Goal: Transaction & Acquisition: Purchase product/service

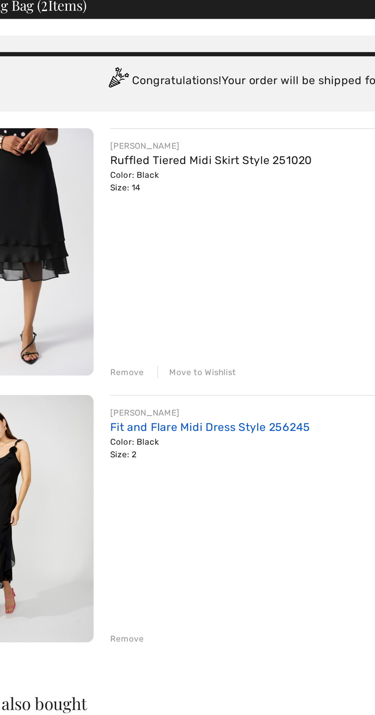
click at [183, 288] on link "Fit and Flare Midi Dress Style 256245" at bounding box center [160, 290] width 111 height 7
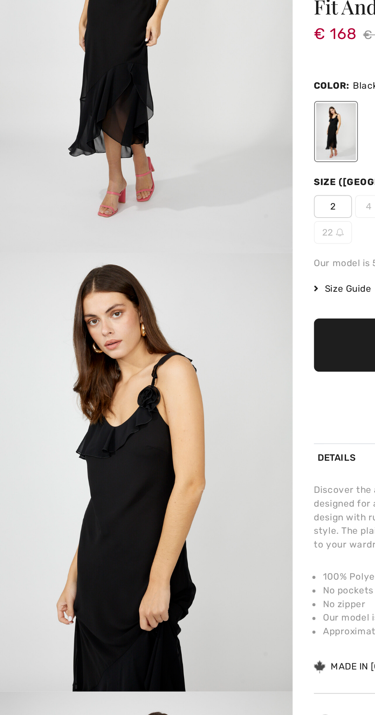
scroll to position [70, 0]
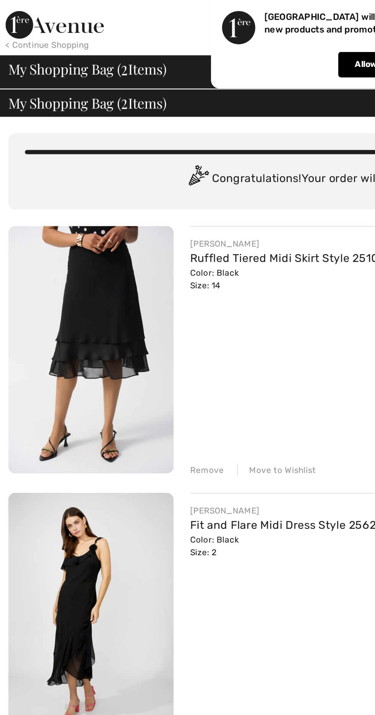
click at [61, 218] on img at bounding box center [50, 193] width 91 height 137
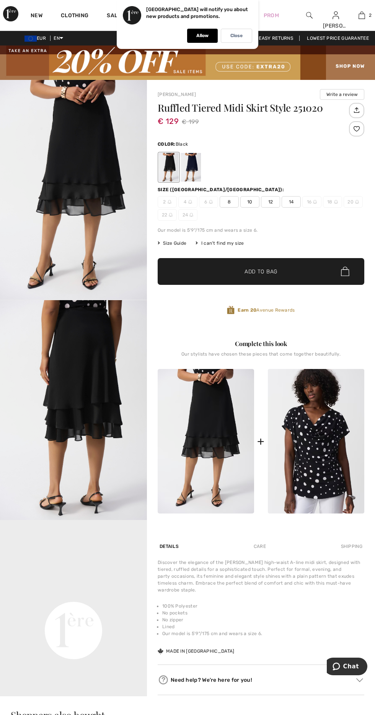
click at [93, 210] on img "1 / 5" at bounding box center [73, 190] width 147 height 220
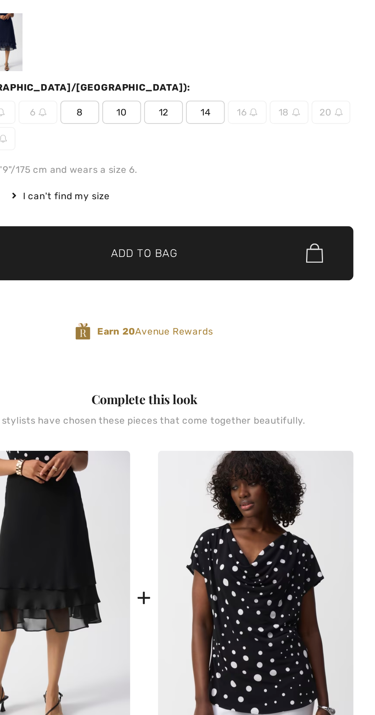
click at [290, 207] on span "14" at bounding box center [291, 201] width 19 height 11
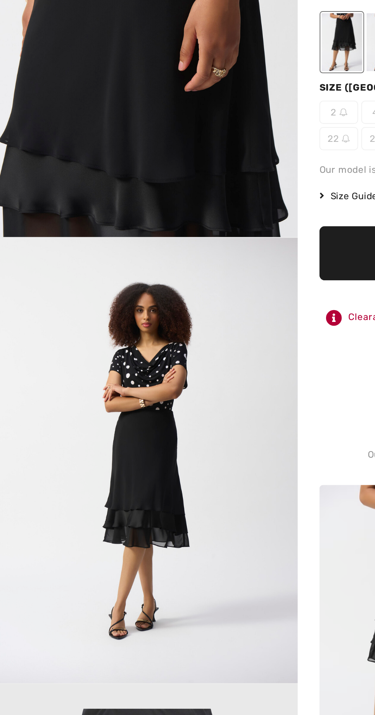
scroll to position [749, 0]
